Goal: Submit feedback/report problem

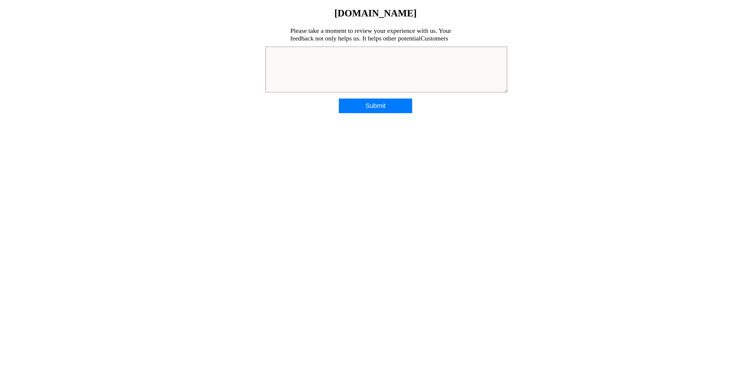
click at [278, 51] on textarea at bounding box center [387, 70] width 242 height 46
click at [334, 53] on textarea "To preface this this is not a personal attack on your salesperson. I phoned the…" at bounding box center [387, 70] width 242 height 46
drag, startPoint x: 334, startPoint y: 54, endPoint x: 379, endPoint y: 61, distance: 46.4
click at [379, 61] on textarea "To preface this this is not a personal attack on your salesperson. I phoned the…" at bounding box center [387, 70] width 242 height 46
click at [402, 54] on textarea "To preface this this is not a personal attack on your salesperson. I phoned the…" at bounding box center [387, 70] width 242 height 46
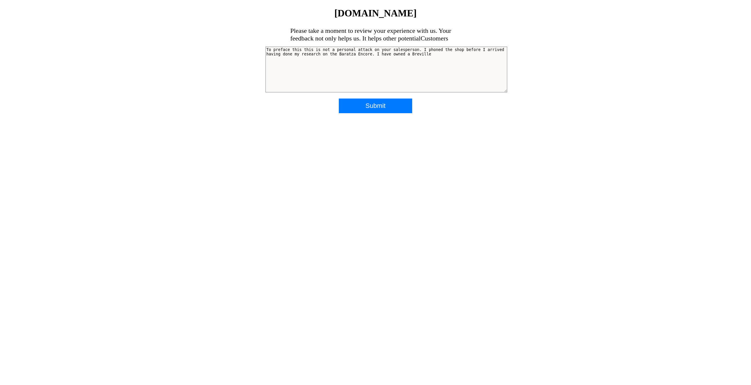
click at [425, 55] on textarea "To preface this this is not a personal attack on your salesperson. I phoned the…" at bounding box center [387, 70] width 242 height 46
click at [393, 58] on textarea "To preface this this is not a personal attack on your salesperson. I phoned the…" at bounding box center [387, 70] width 242 height 46
click at [391, 58] on textarea "To preface this this is not a personal attack on your salesperson. I phoned the…" at bounding box center [387, 70] width 242 height 46
click at [286, 62] on textarea "To preface this this is not a personal attack on your salesperson. I phoned the…" at bounding box center [387, 70] width 242 height 46
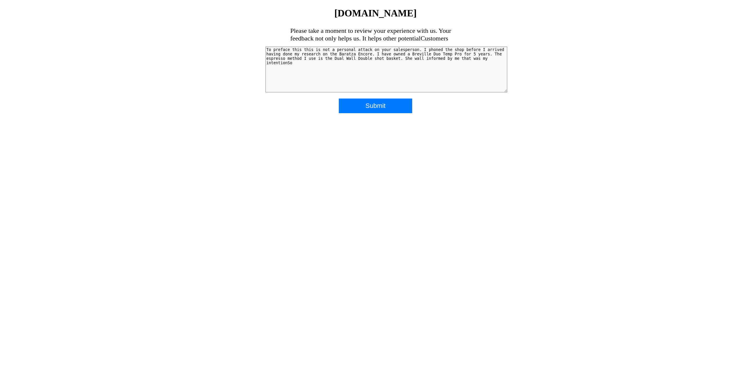
click at [289, 63] on textarea "To preface this this is not a personal attack on your salesperson. I phoned the…" at bounding box center [387, 70] width 242 height 46
click at [292, 77] on textarea "To preface this this is not a personal attack on your salesperson. I phoned the…" at bounding box center [387, 70] width 242 height 46
click at [293, 63] on textarea "To preface this this is not a personal attack on your salesperson. I phoned the…" at bounding box center [387, 70] width 242 height 46
click at [403, 60] on textarea "To preface this this is not a personal attack on your salesperson. I phoned the…" at bounding box center [387, 70] width 242 height 46
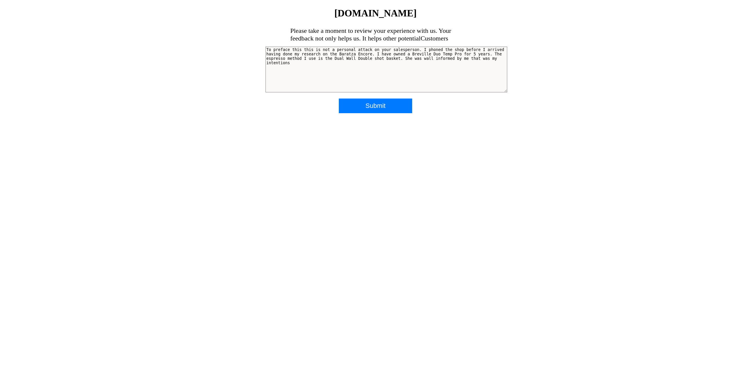
click at [289, 65] on textarea "To preface this this is not a personal attack on your salesperson. I phoned the…" at bounding box center [387, 70] width 242 height 46
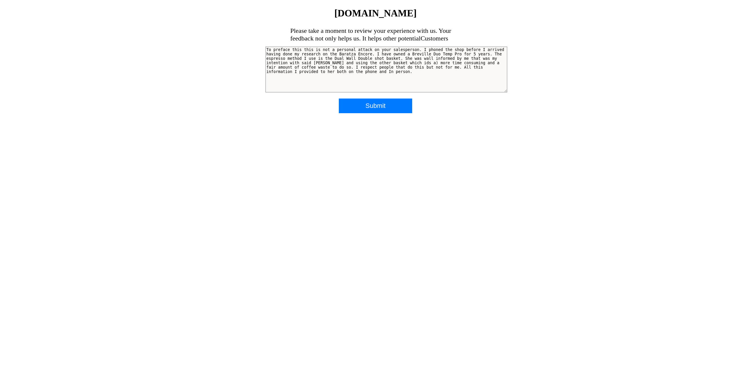
drag, startPoint x: 404, startPoint y: 62, endPoint x: 401, endPoint y: 63, distance: 3.4
click at [401, 63] on textarea "To preface this this is not a personal attack on your salesperson. I phoned the…" at bounding box center [387, 70] width 242 height 46
drag, startPoint x: 407, startPoint y: 62, endPoint x: 404, endPoint y: 63, distance: 3.0
click at [404, 63] on textarea "To preface this this is not a personal attack on your salesperson. I phoned the…" at bounding box center [387, 70] width 242 height 46
click at [406, 63] on textarea "To preface this this is not a personal attack on your salesperson. I phoned the…" at bounding box center [387, 70] width 242 height 46
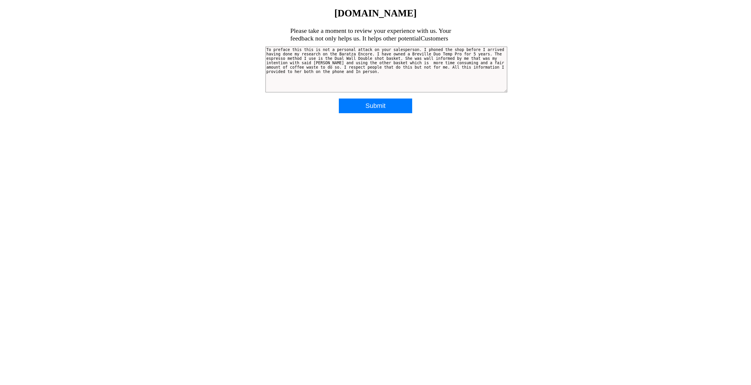
click at [301, 67] on textarea "To preface this this is not a personal attack on your salesperson. I phoned the…" at bounding box center [387, 70] width 242 height 46
drag, startPoint x: 361, startPoint y: 67, endPoint x: 344, endPoint y: 68, distance: 17.1
click at [344, 68] on textarea "To preface this this is not a personal attack on your salesperson. I phoned the…" at bounding box center [387, 70] width 242 height 46
click at [346, 69] on textarea "To preface this this is not a personal attack on your salesperson. I phoned the…" at bounding box center [387, 70] width 242 height 46
click at [325, 75] on textarea "To preface this this is not a personal attack on your salesperson. I phoned the…" at bounding box center [387, 70] width 242 height 46
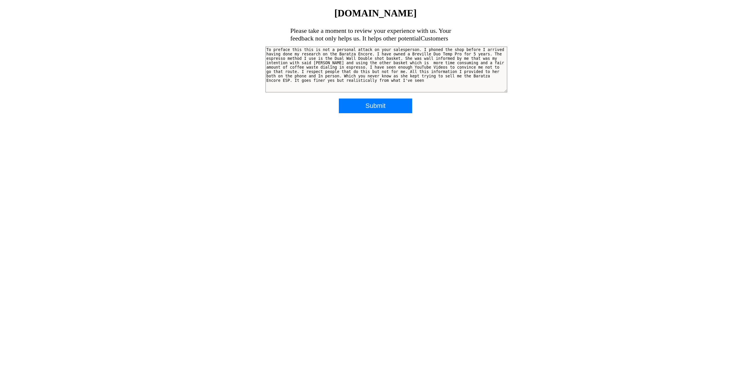
click at [342, 75] on textarea "To preface this this is not a personal attack on your salesperson. I phoned the…" at bounding box center [387, 70] width 242 height 46
click at [405, 83] on textarea "To preface this this is not a personal attack on your salesperson. I phoned the…" at bounding box center [387, 70] width 242 height 46
click at [329, 85] on textarea "To preface this this is not a personal attack on your salesperson. I phoned the…" at bounding box center [387, 70] width 242 height 46
click at [380, 85] on textarea "To preface this this is not a personal attack on your salesperson. I phoned the…" at bounding box center [387, 70] width 242 height 46
click at [376, 85] on textarea "To preface this this is not a personal attack on your salesperson. I phoned the…" at bounding box center [387, 70] width 242 height 46
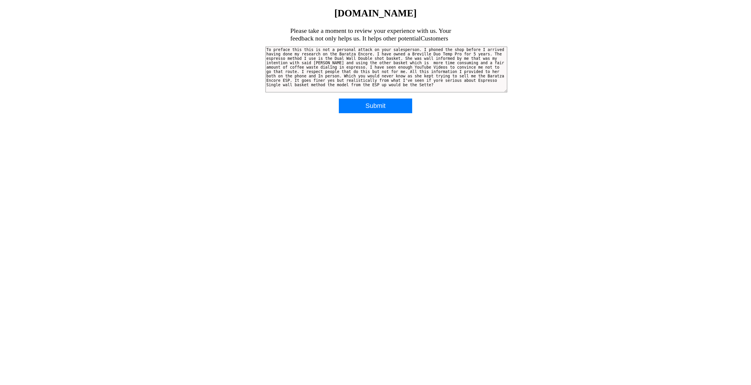
drag, startPoint x: 402, startPoint y: 85, endPoint x: 440, endPoint y: 89, distance: 38.1
click at [440, 89] on textarea "To preface this this is not a personal attack on your salesperson. I phoned the…" at bounding box center [387, 70] width 242 height 46
click at [411, 49] on textarea at bounding box center [387, 70] width 242 height 46
click at [343, 58] on textarea at bounding box center [387, 70] width 242 height 46
click at [342, 58] on textarea at bounding box center [387, 70] width 242 height 46
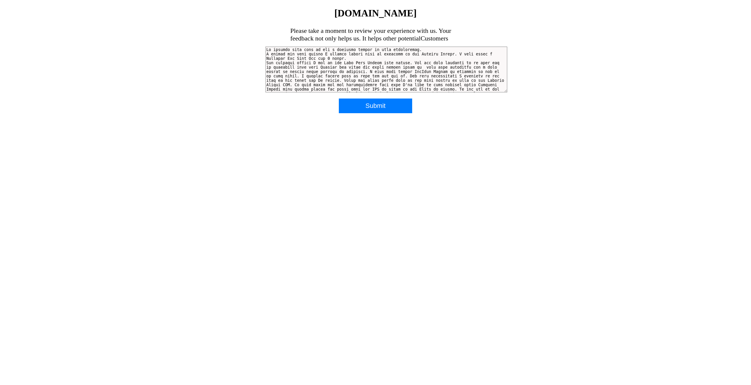
click at [422, 63] on textarea at bounding box center [387, 70] width 242 height 46
click at [268, 64] on textarea at bounding box center [387, 70] width 242 height 46
click at [266, 64] on textarea at bounding box center [387, 70] width 242 height 46
click at [467, 76] on textarea at bounding box center [387, 70] width 242 height 46
click at [436, 80] on textarea at bounding box center [387, 70] width 242 height 46
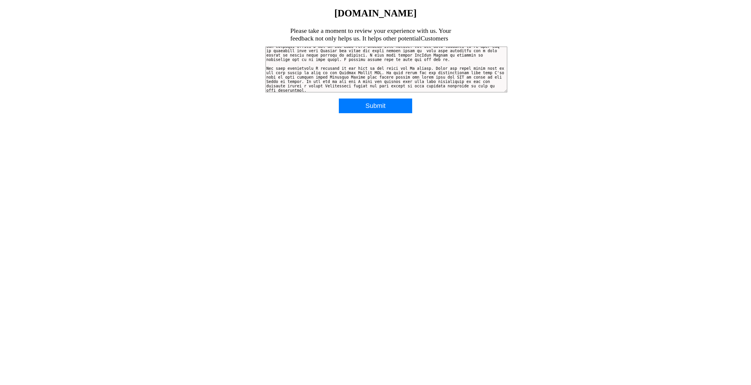
scroll to position [22, 0]
click at [321, 89] on textarea at bounding box center [387, 70] width 242 height 46
click at [319, 80] on textarea at bounding box center [387, 70] width 242 height 46
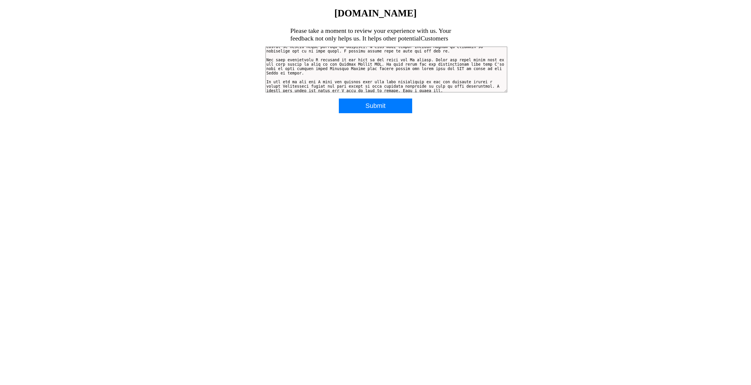
scroll to position [31, 0]
click at [473, 85] on textarea at bounding box center [387, 70] width 242 height 46
click at [314, 90] on textarea at bounding box center [387, 70] width 242 height 46
click at [434, 90] on textarea at bounding box center [387, 70] width 242 height 46
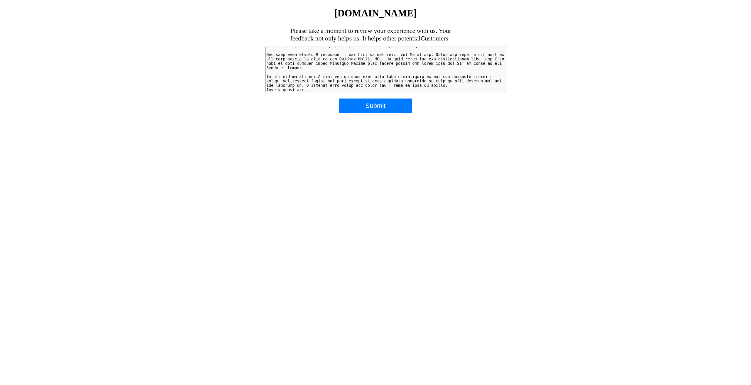
type textarea "To preface this this is not a personal attack on your salesperson. I phoned the…"
click at [371, 105] on input "Submit" at bounding box center [375, 106] width 73 height 15
